Goal: Find specific page/section: Find specific page/section

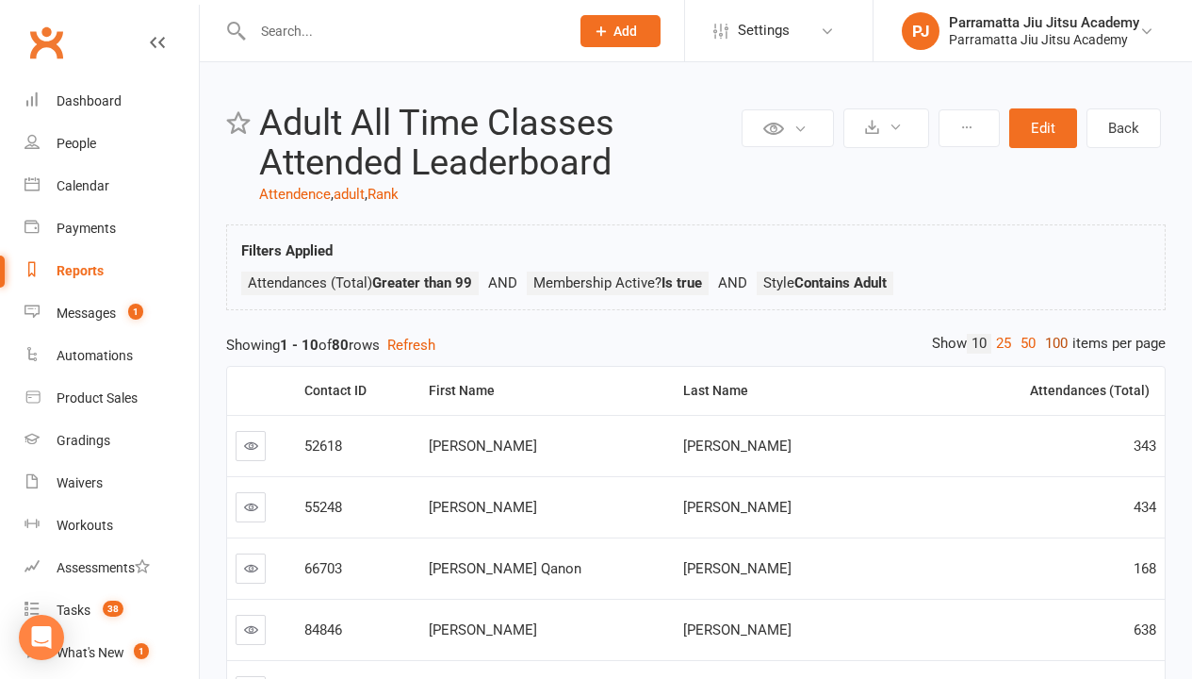
click at [1052, 343] on link "100" at bounding box center [1057, 344] width 32 height 20
